Goal: Task Accomplishment & Management: Use online tool/utility

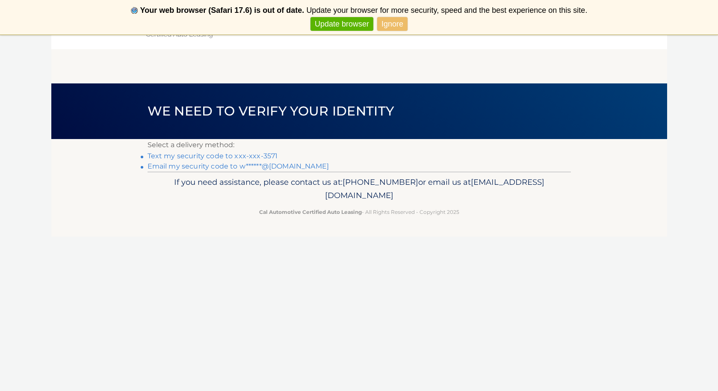
click at [242, 160] on link "Text my security code to xxx-xxx-3571" at bounding box center [213, 156] width 130 height 8
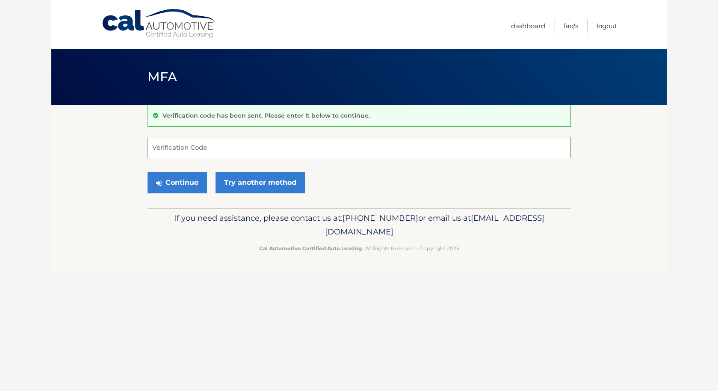
click at [224, 149] on input "Verification Code" at bounding box center [360, 147] width 424 height 21
type input "813816"
click at [162, 179] on button "Continue" at bounding box center [177, 182] width 59 height 21
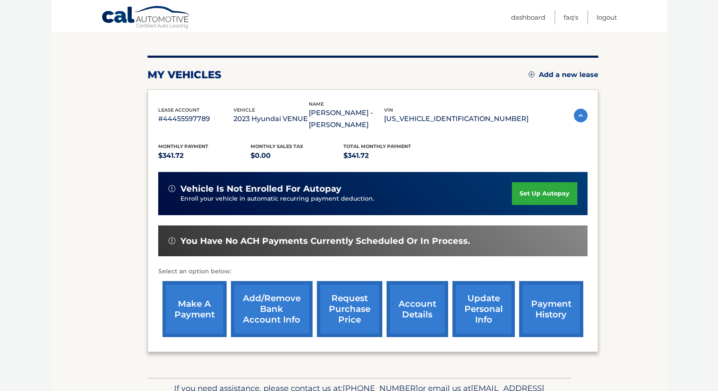
scroll to position [89, 0]
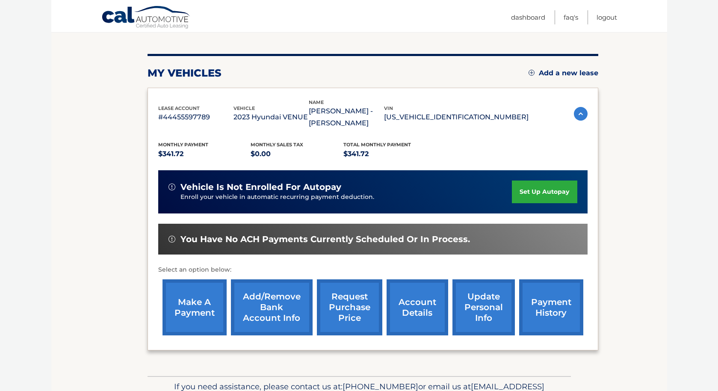
click at [199, 315] on link "make a payment" at bounding box center [195, 307] width 64 height 56
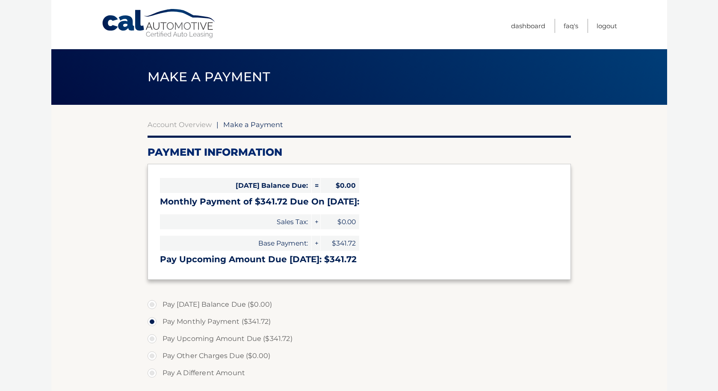
select select "MmI1OTFjZDgtNWEyMC00YjZlLTkwM2EtYzBkNmRkNDM5NGIy"
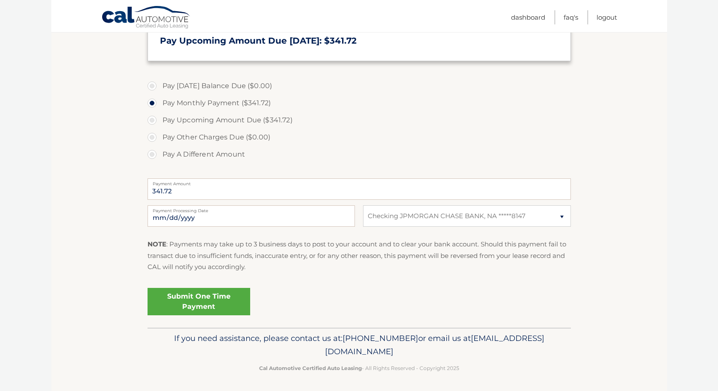
scroll to position [218, 0]
click at [180, 305] on link "Submit One Time Payment" at bounding box center [199, 301] width 103 height 27
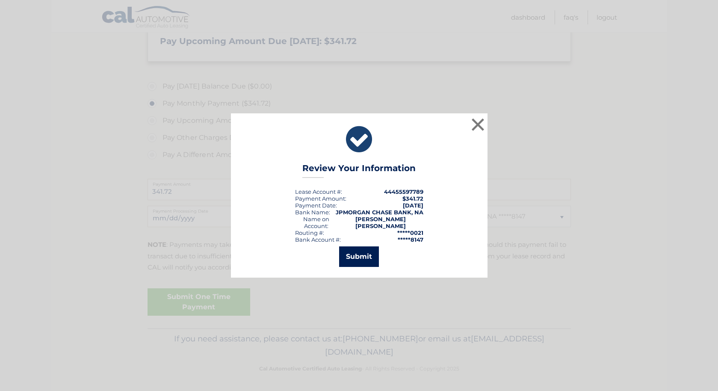
click at [362, 259] on button "Submit" at bounding box center [359, 256] width 40 height 21
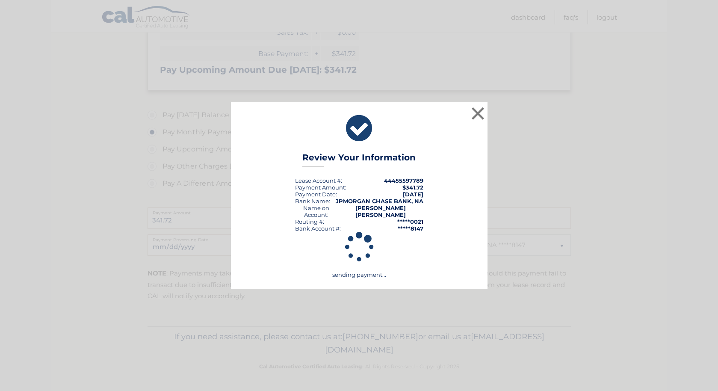
scroll to position [187, 0]
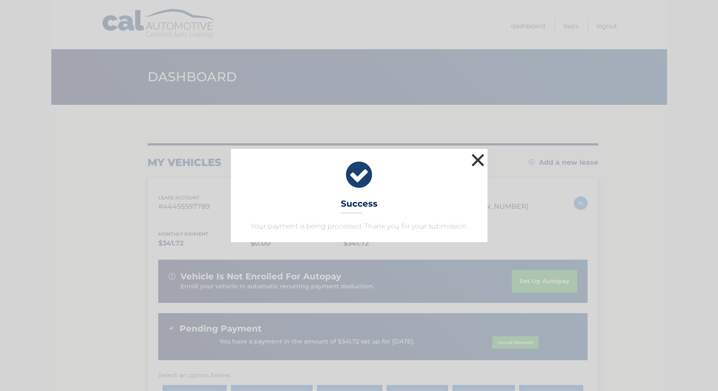
click at [480, 162] on button "×" at bounding box center [478, 159] width 17 height 17
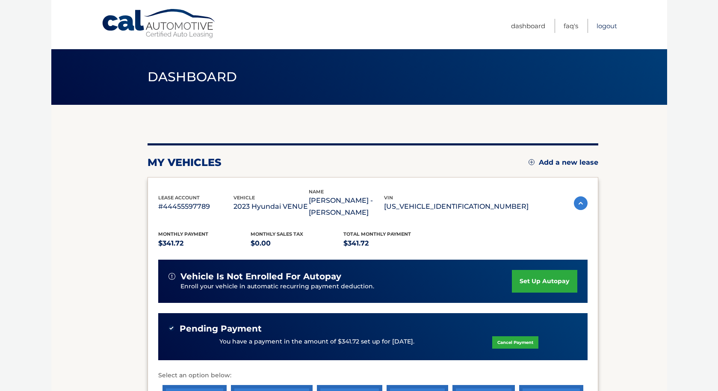
click at [608, 25] on link "Logout" at bounding box center [607, 26] width 21 height 14
